Goal: Transaction & Acquisition: Purchase product/service

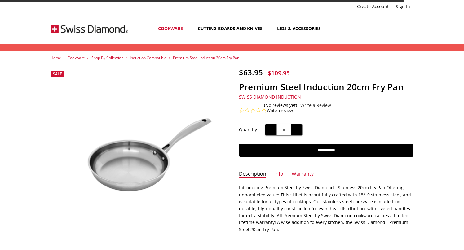
click at [125, 155] on img at bounding box center [138, 155] width 174 height 116
